Goal: Task Accomplishment & Management: Use online tool/utility

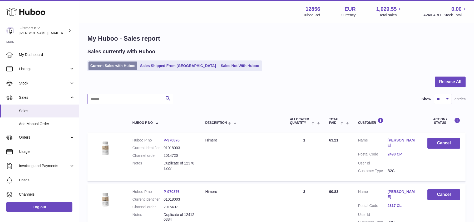
click at [120, 68] on link "Current Sales with Huboo" at bounding box center [112, 65] width 49 height 9
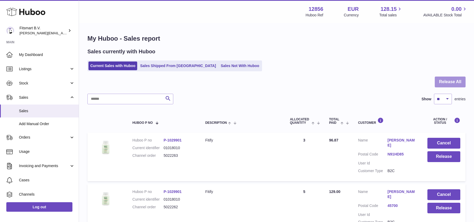
click at [441, 84] on button "Release All" at bounding box center [450, 81] width 31 height 11
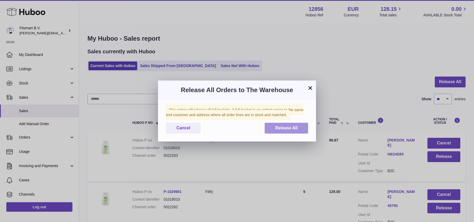
click at [285, 126] on span "Release All" at bounding box center [286, 127] width 22 height 4
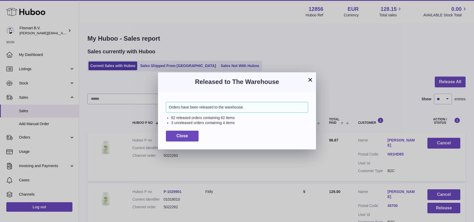
click at [222, 117] on li "82 released orders containing 82 items" at bounding box center [239, 117] width 137 height 5
copy li "82"
click at [176, 135] on span "Close" at bounding box center [182, 135] width 12 height 4
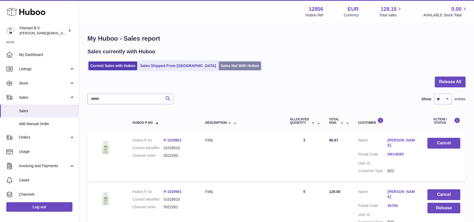
click at [219, 65] on link "Sales Not With Huboo" at bounding box center [240, 65] width 42 height 9
